Goal: Find specific page/section: Find specific page/section

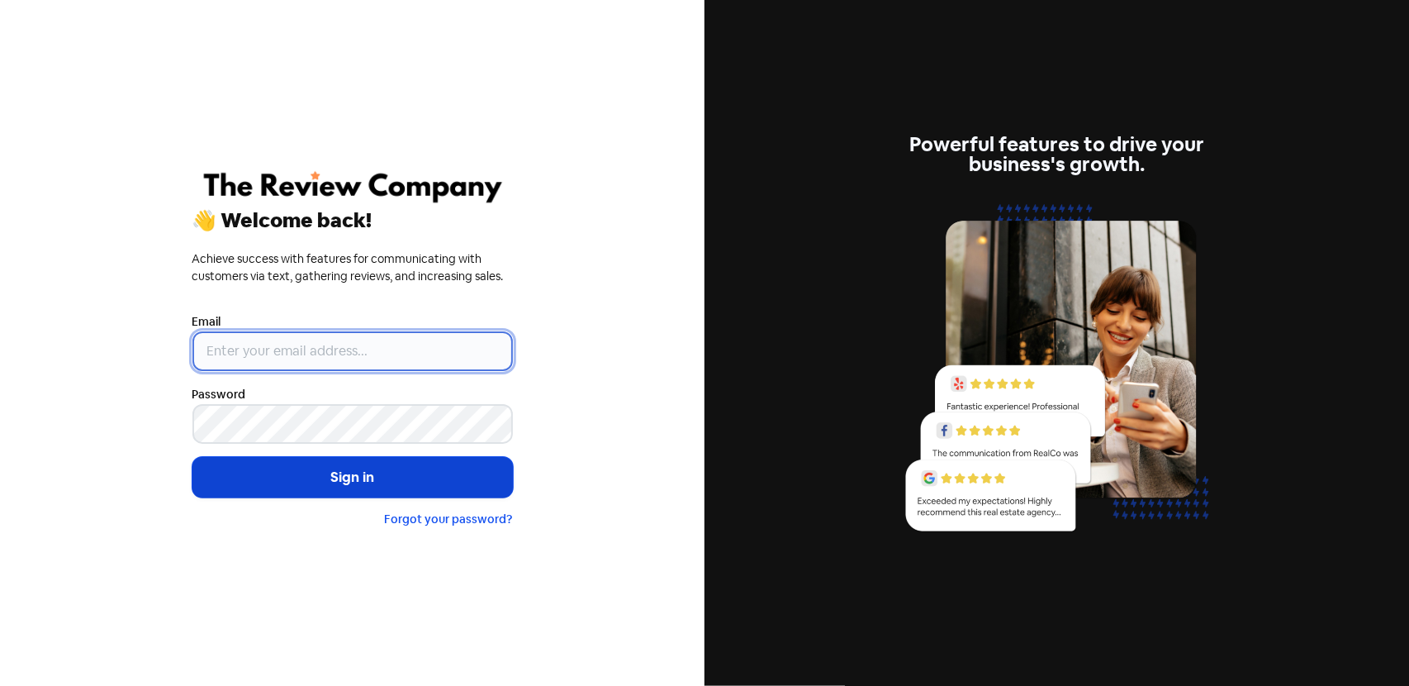
type input "[PERSON_NAME][EMAIL_ADDRESS][PERSON_NAME][DOMAIN_NAME]"
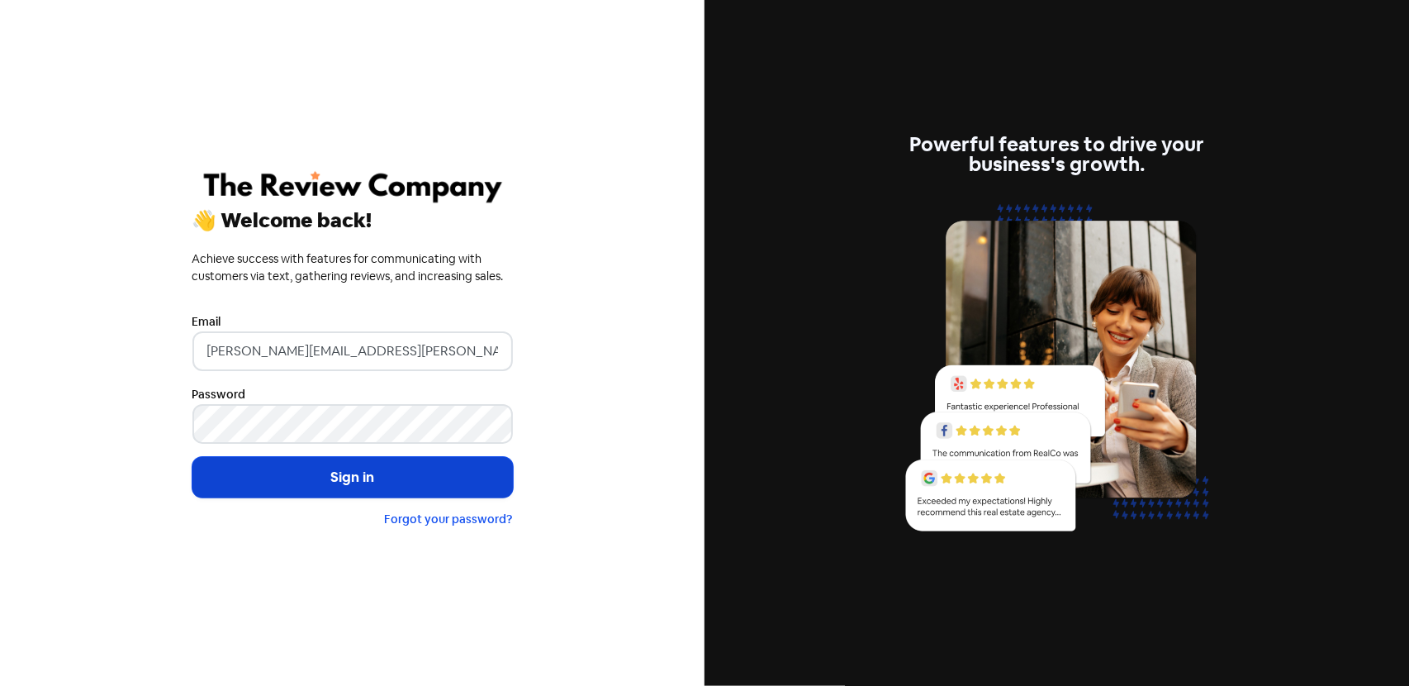
click at [328, 482] on button "Sign in" at bounding box center [352, 477] width 321 height 41
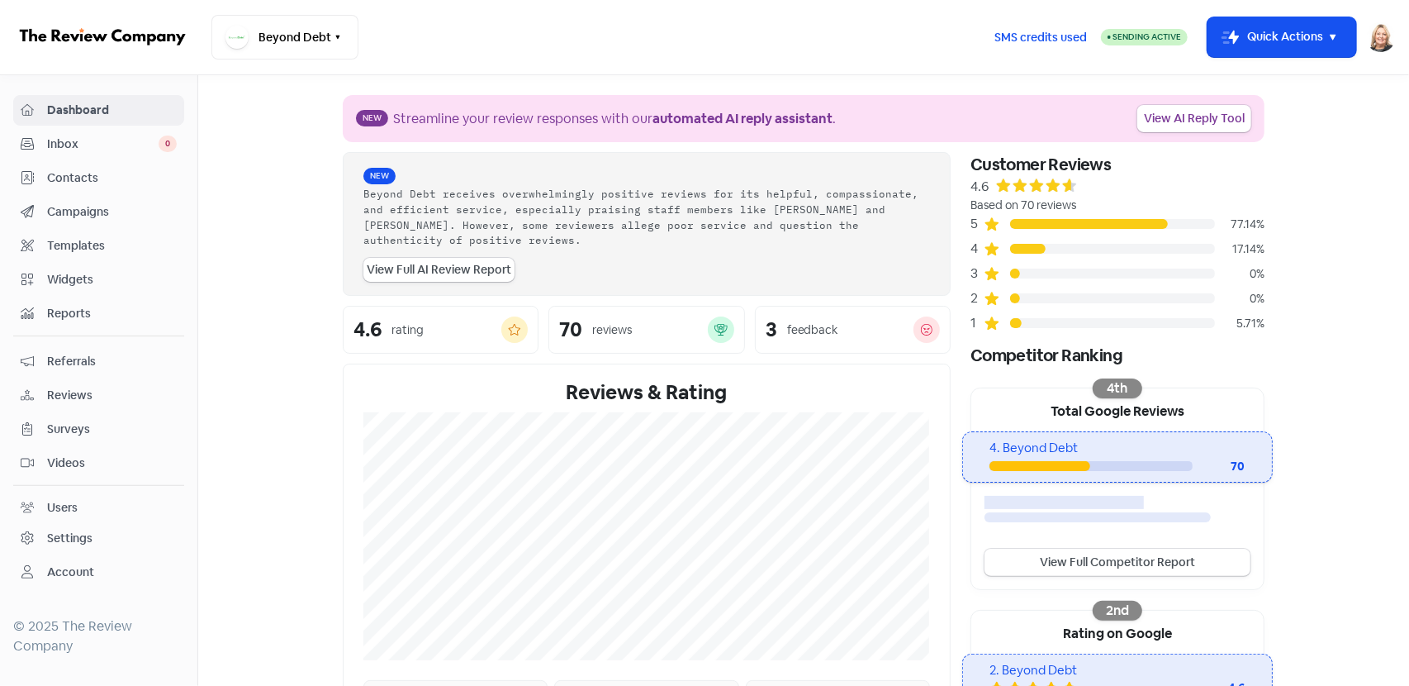
click at [47, 398] on span "Reviews" at bounding box center [112, 395] width 130 height 17
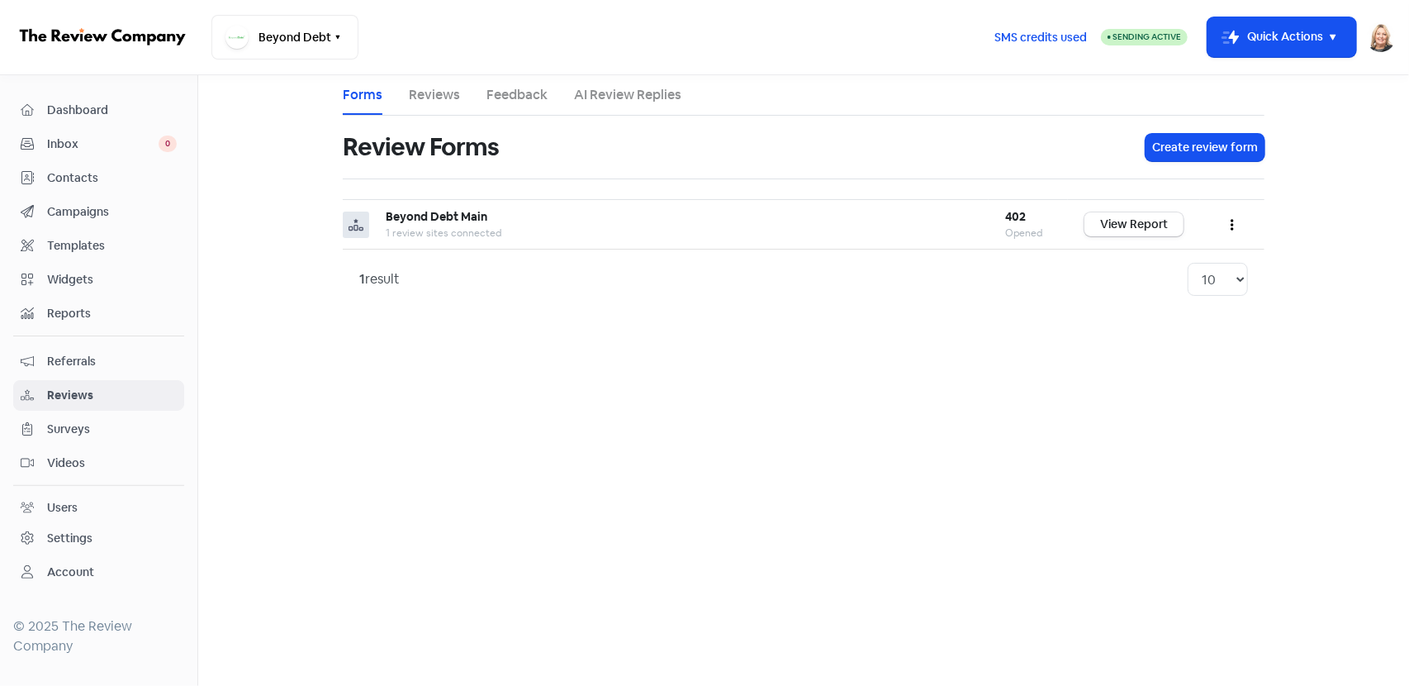
click at [446, 89] on link "Reviews" at bounding box center [434, 95] width 51 height 20
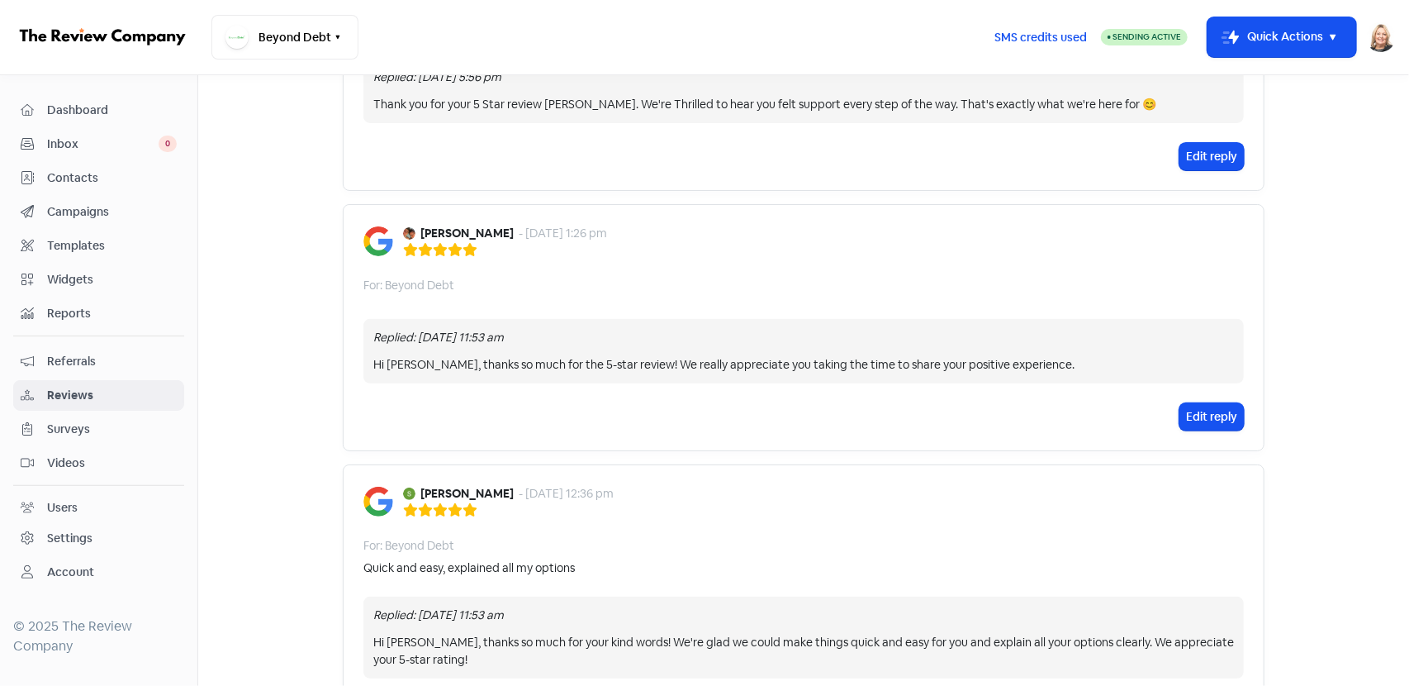
scroll to position [275, 0]
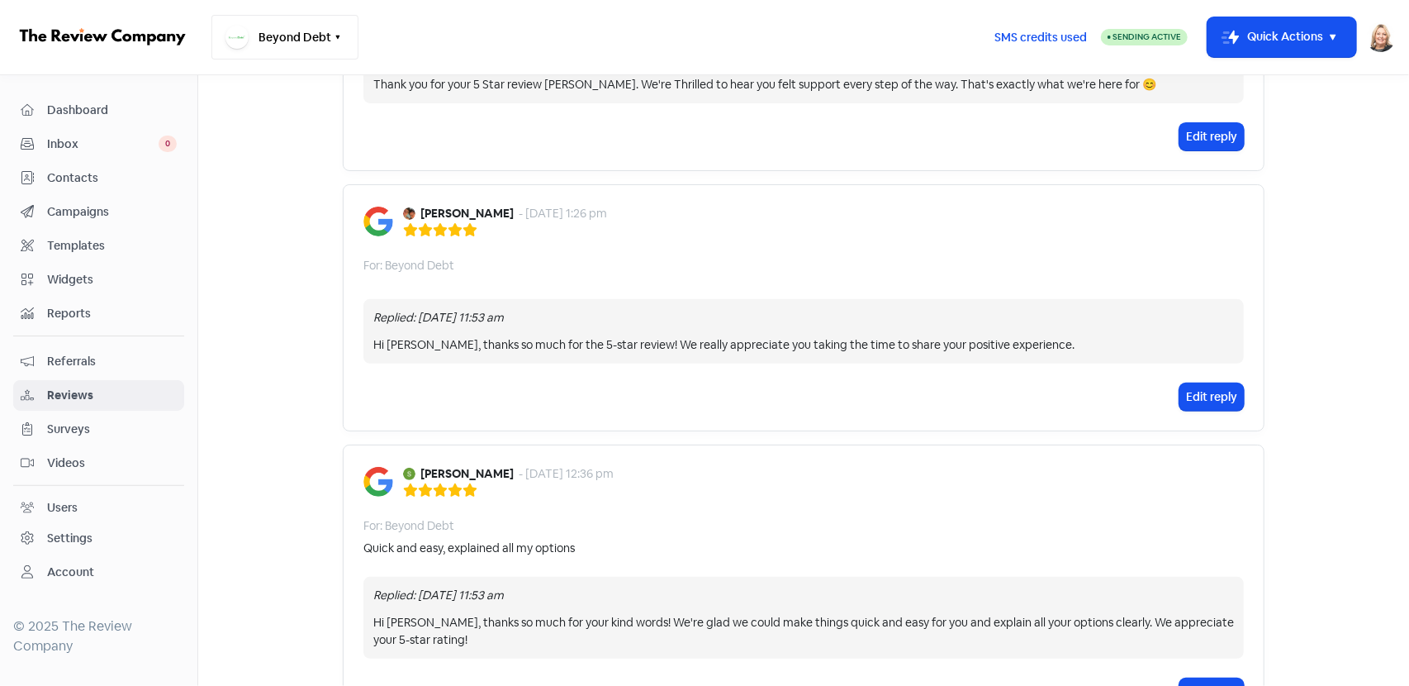
click at [291, 36] on button "Beyond Debt" at bounding box center [284, 37] width 147 height 45
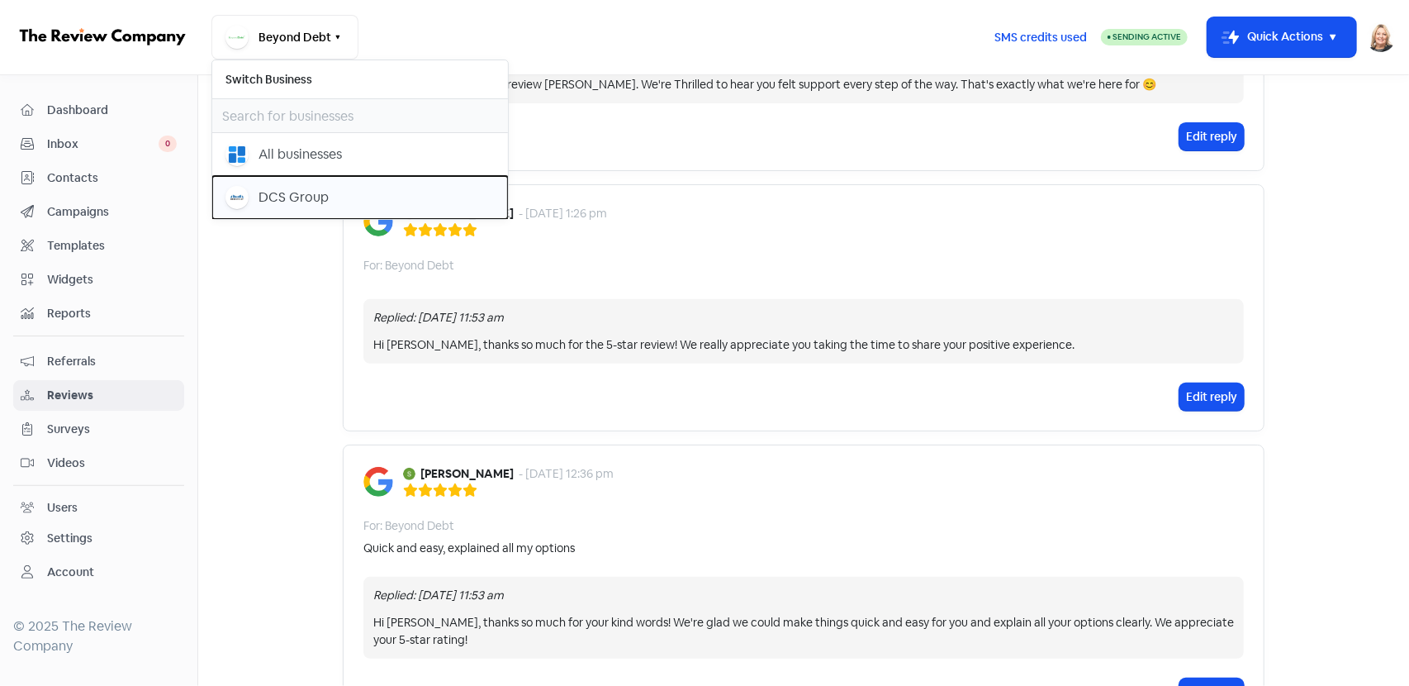
click at [288, 189] on div "DCS Group" at bounding box center [294, 198] width 70 height 20
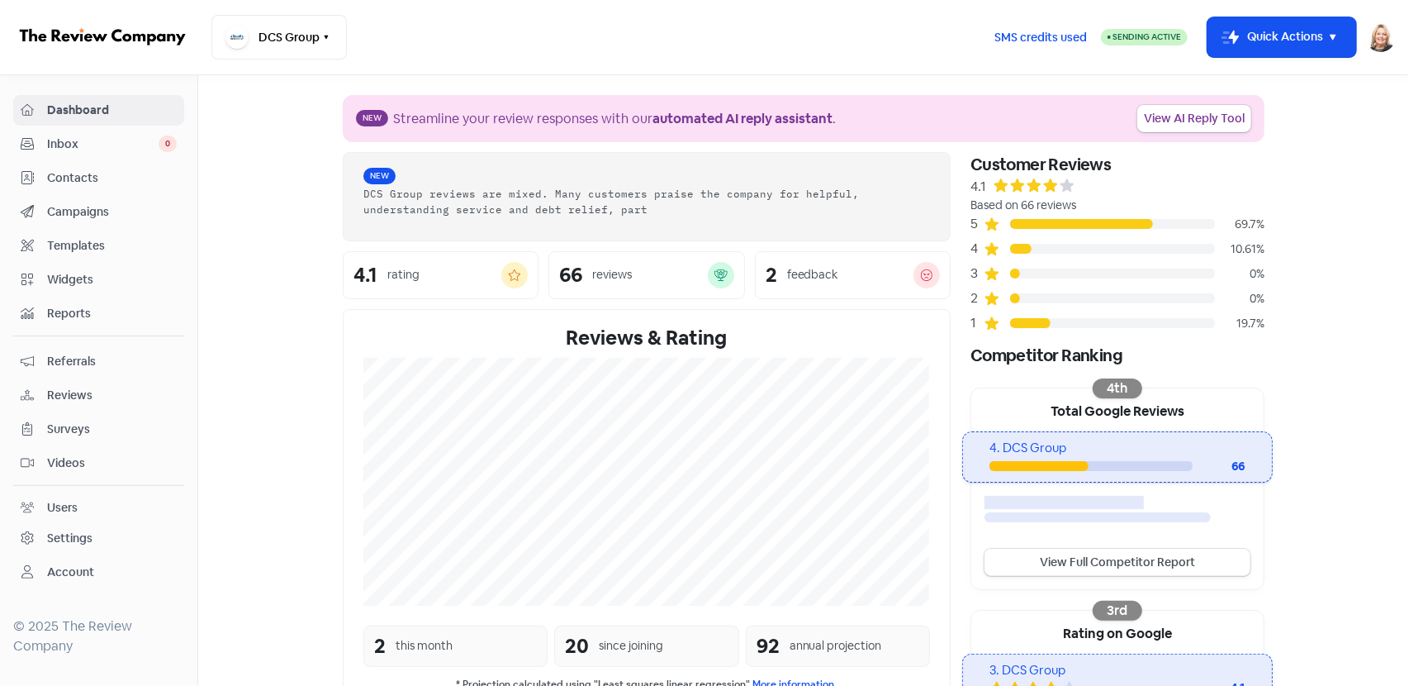
click at [62, 406] on link "Reviews" at bounding box center [98, 395] width 171 height 31
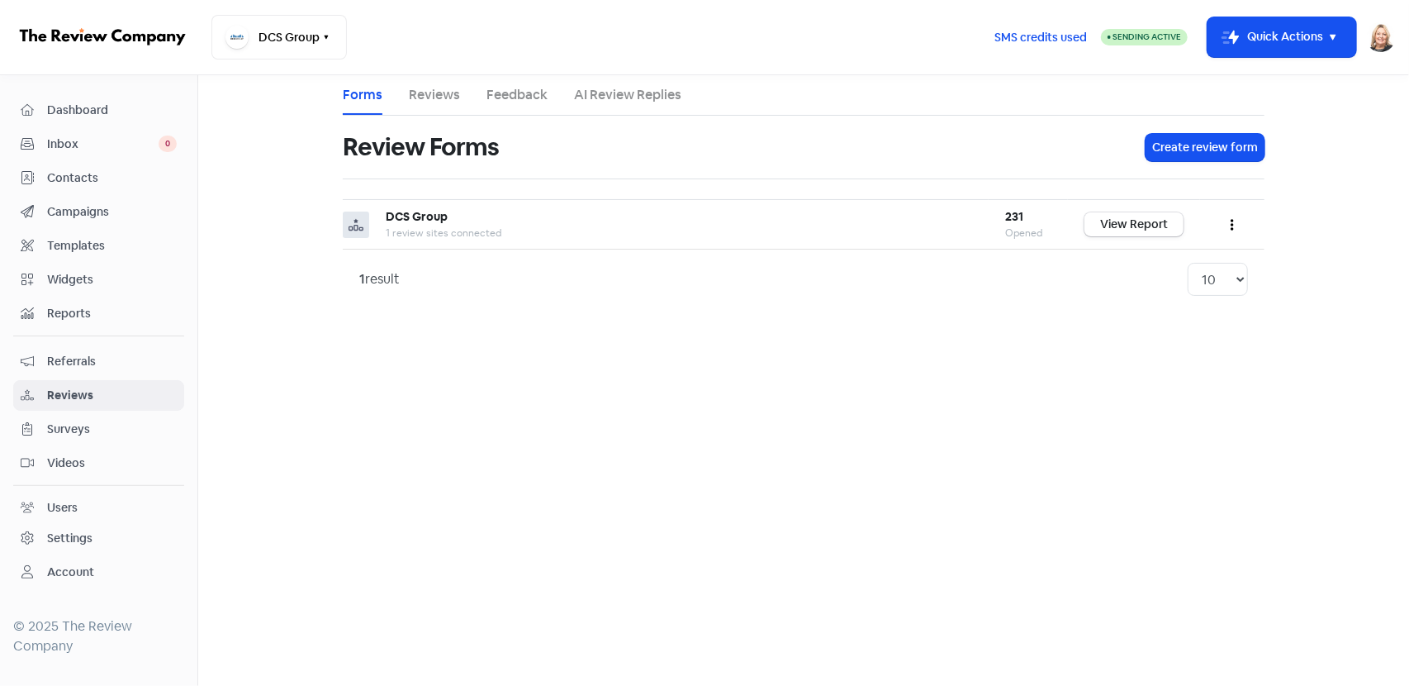
click at [439, 92] on link "Reviews" at bounding box center [434, 95] width 51 height 20
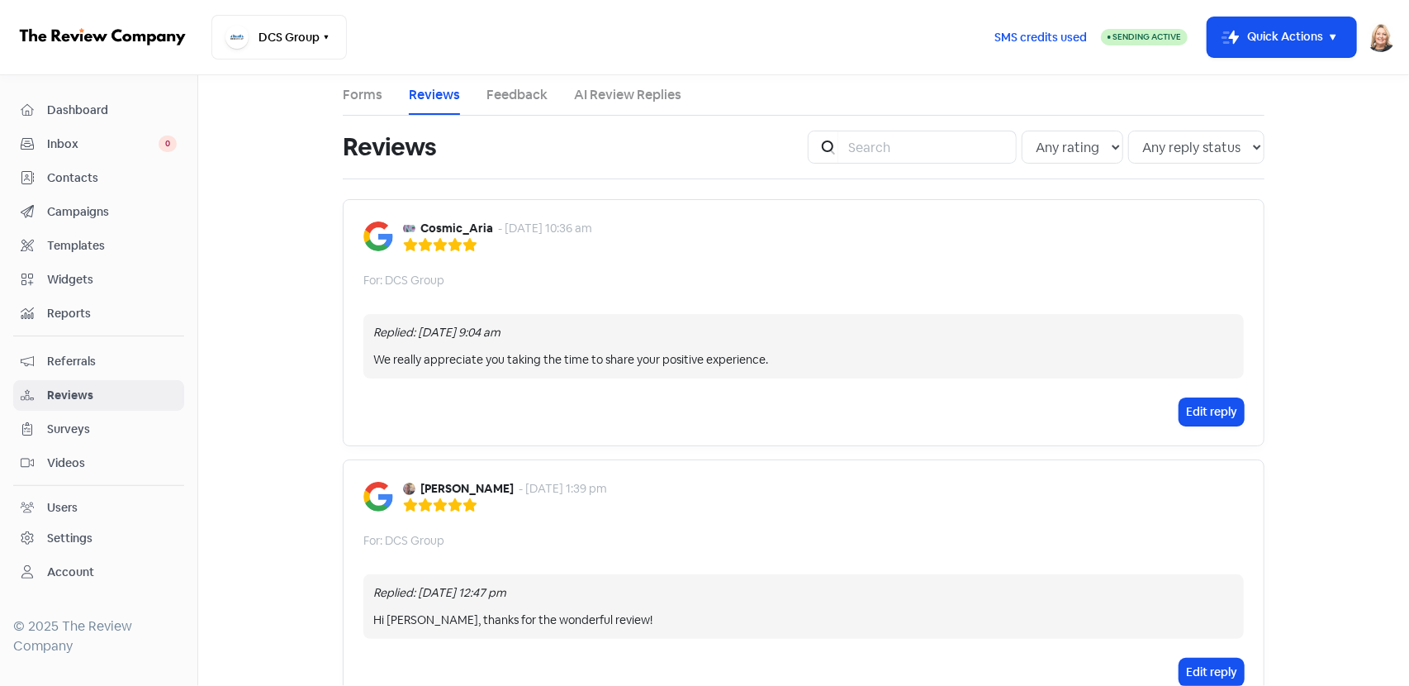
click at [516, 406] on div "Edit reply" at bounding box center [803, 411] width 881 height 27
